Goal: Information Seeking & Learning: Find specific fact

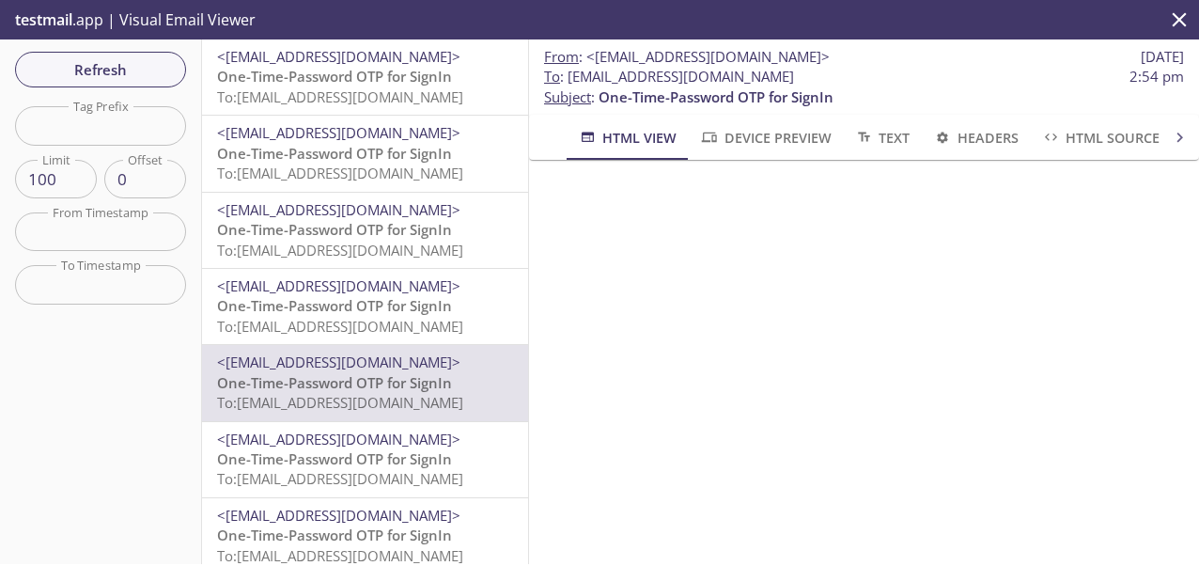
scroll to position [188, 0]
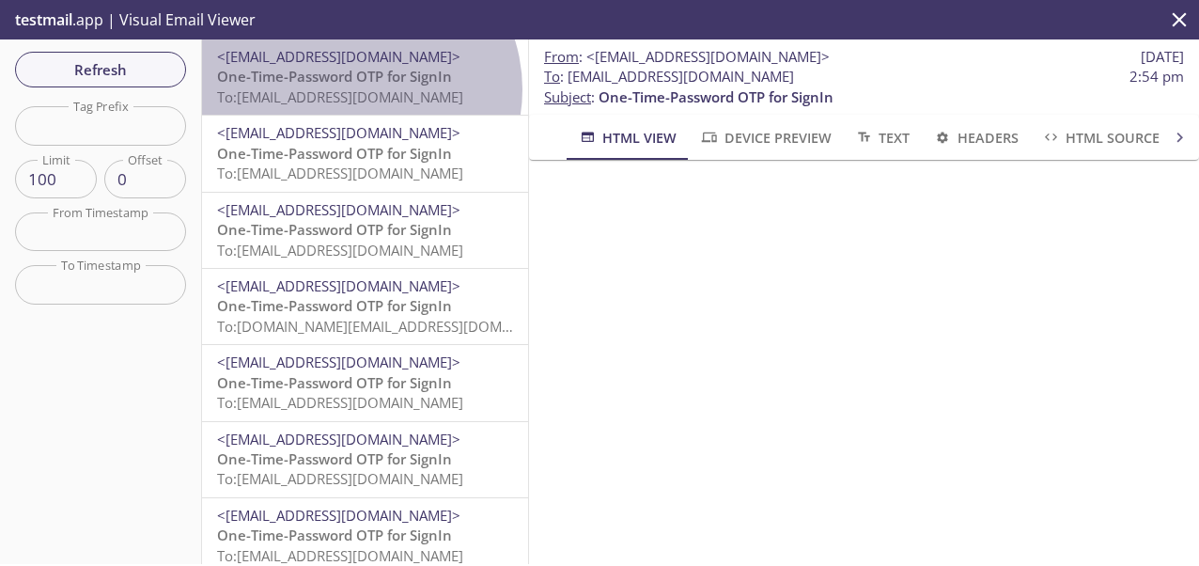
click at [356, 89] on span "To: edgeup.oprnd@inbox.testmail.app" at bounding box center [340, 96] width 246 height 19
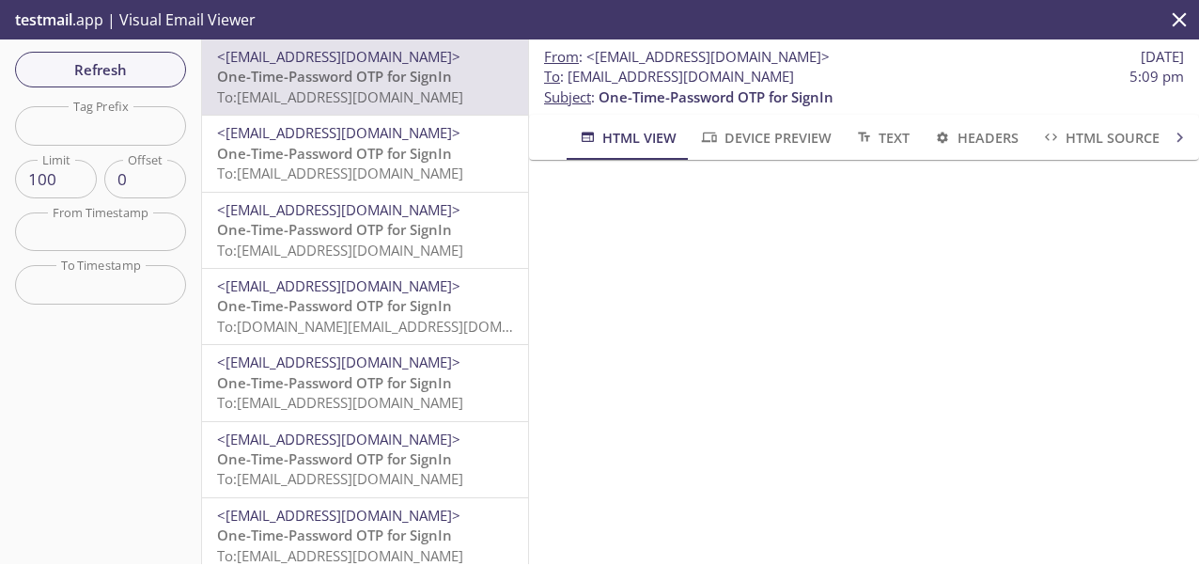
scroll to position [218, 0]
